Goal: Task Accomplishment & Management: Manage account settings

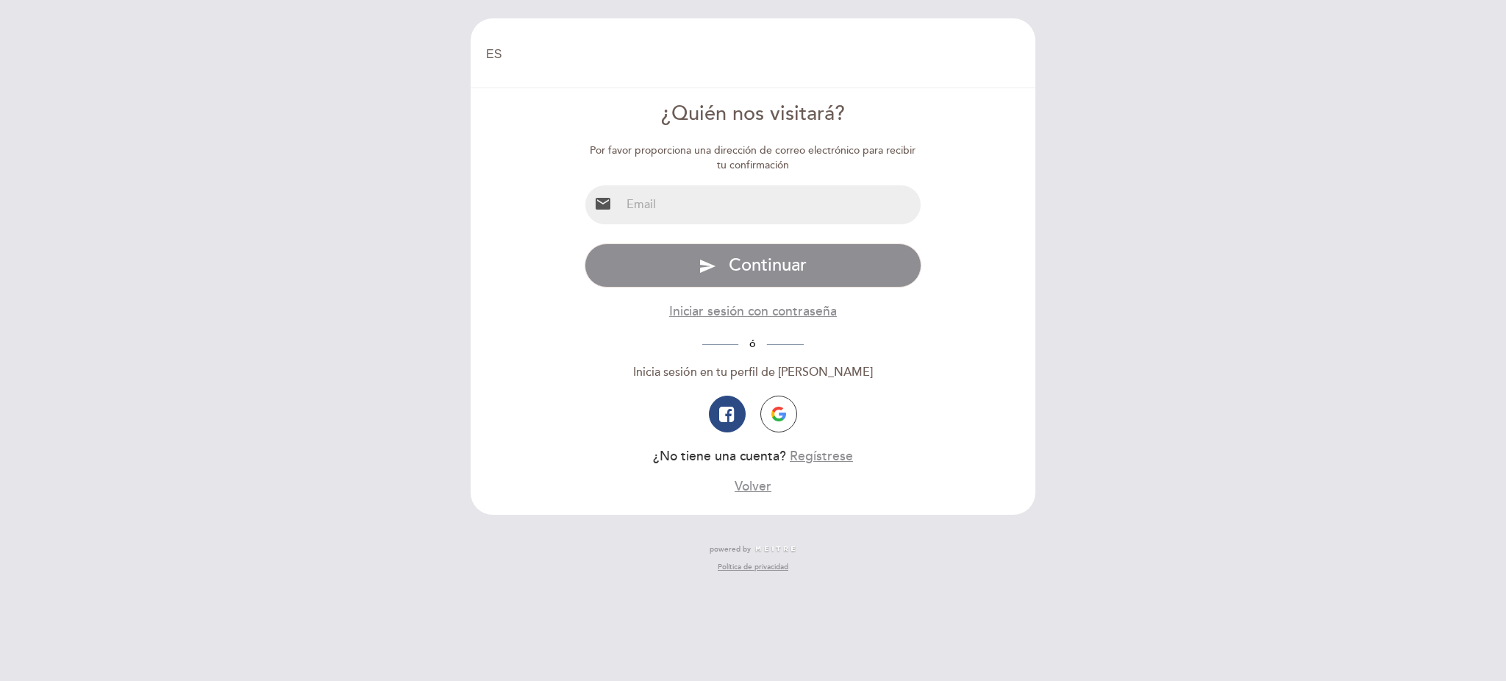
select select "es"
click at [773, 203] on input "email" at bounding box center [771, 204] width 301 height 39
type input "[PERSON_NAME][EMAIL_ADDRESS][PERSON_NAME][DOMAIN_NAME]"
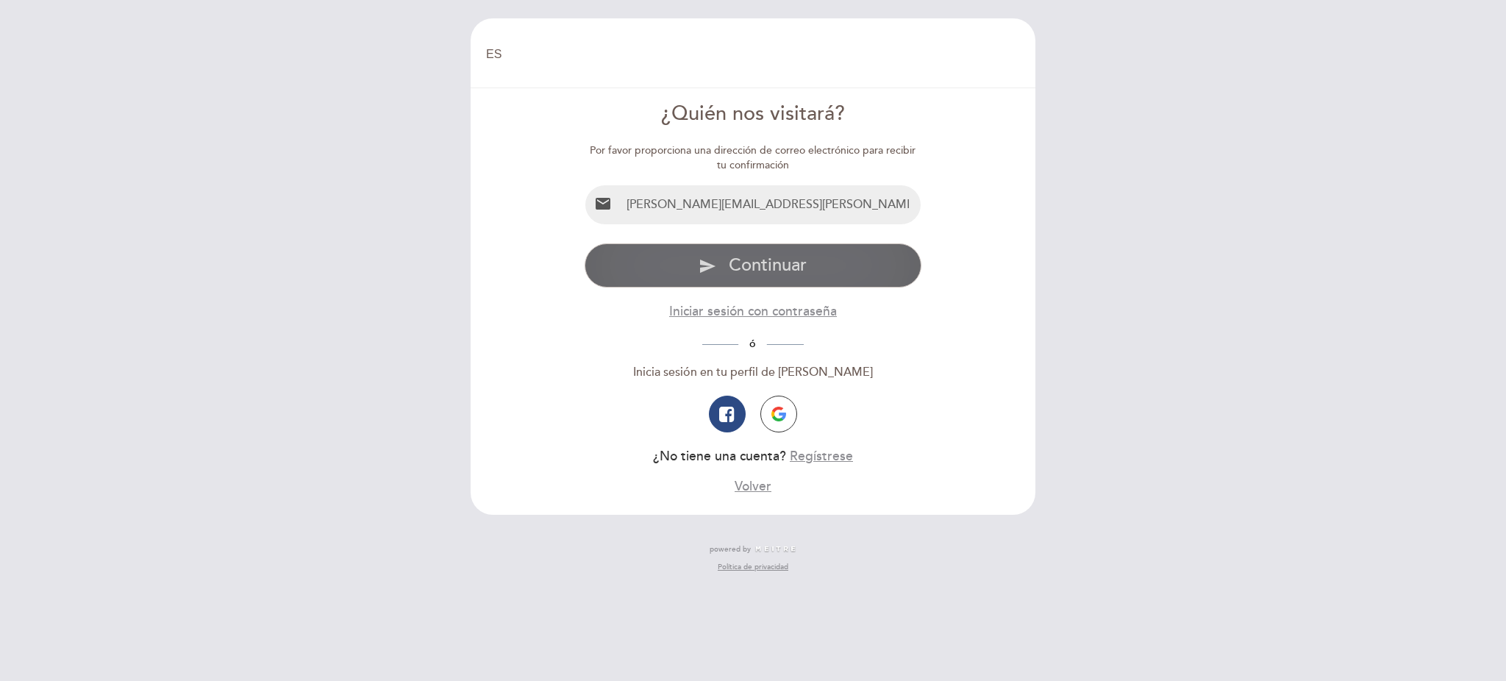
click at [798, 267] on span "Continuar" at bounding box center [768, 264] width 78 height 21
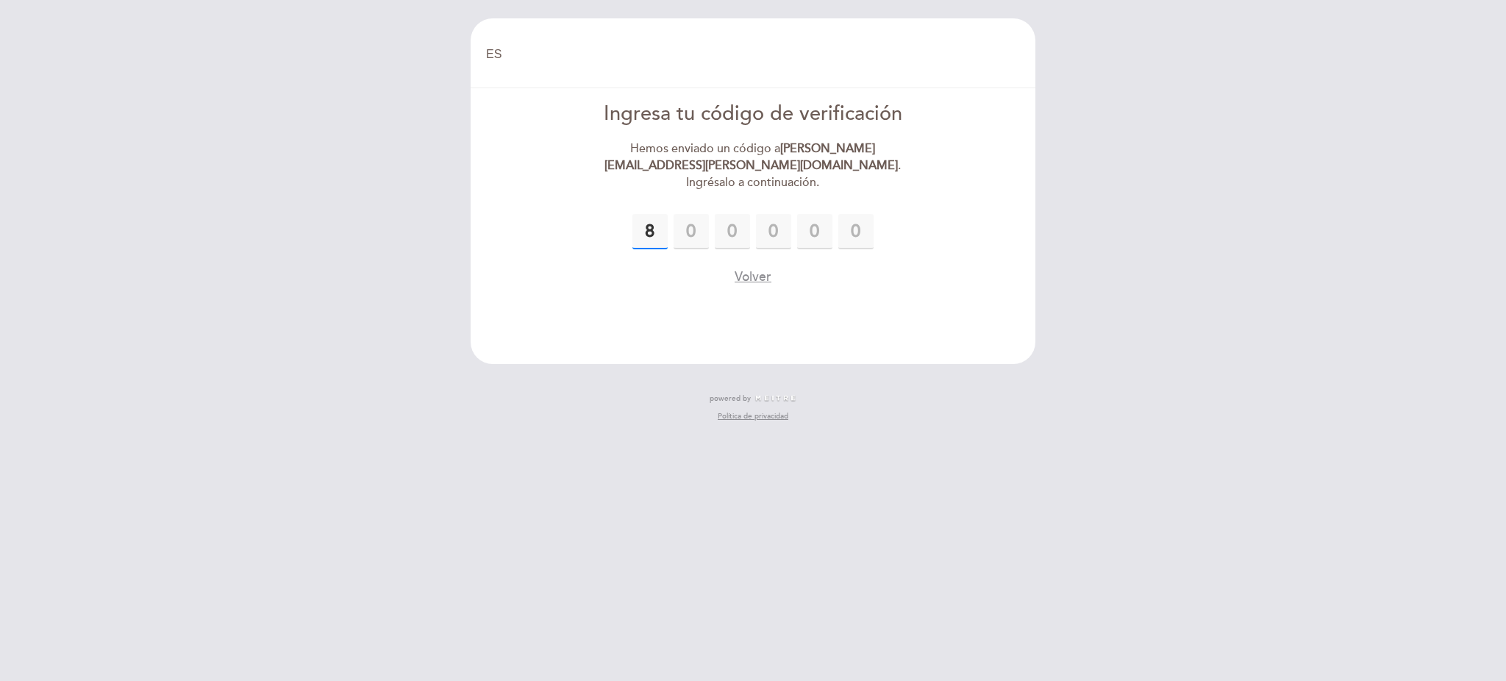
type input "8"
type input "5"
type input "4"
type input "7"
type input "1"
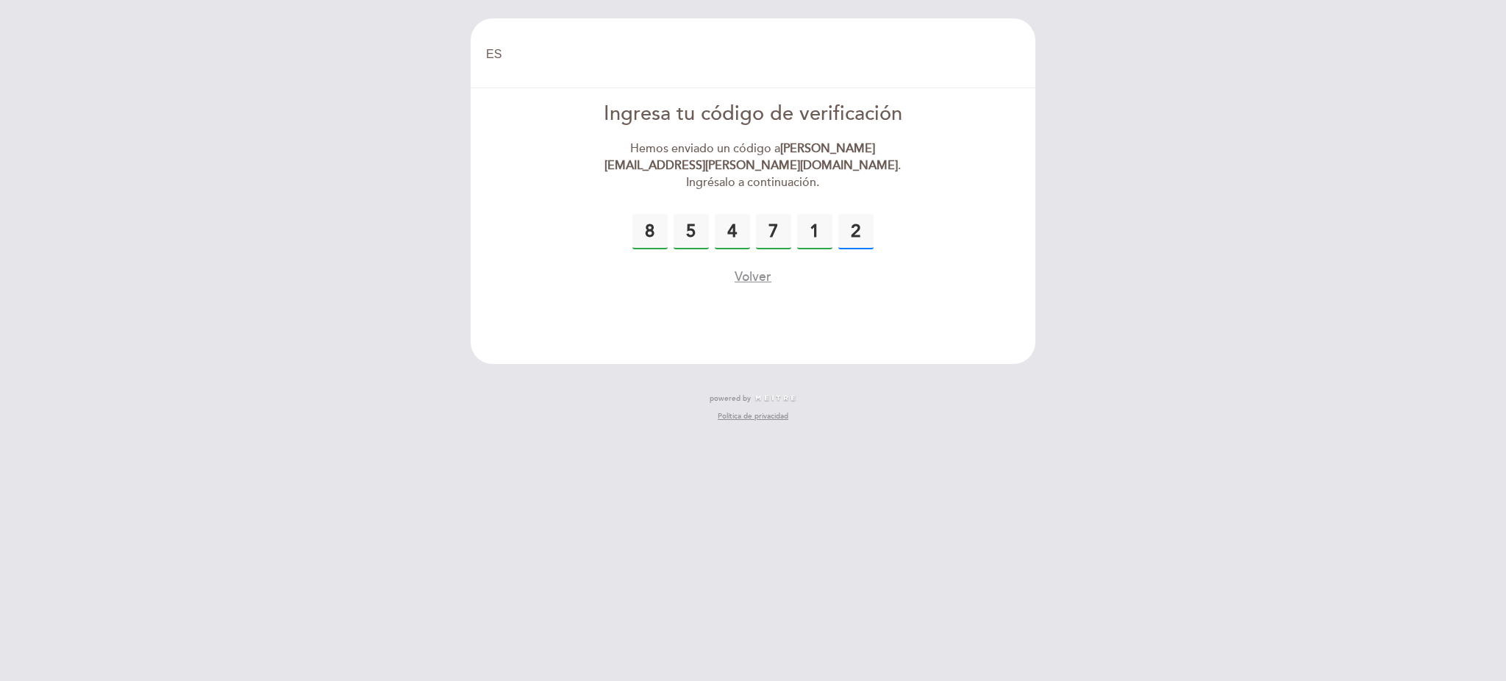
type input "2"
